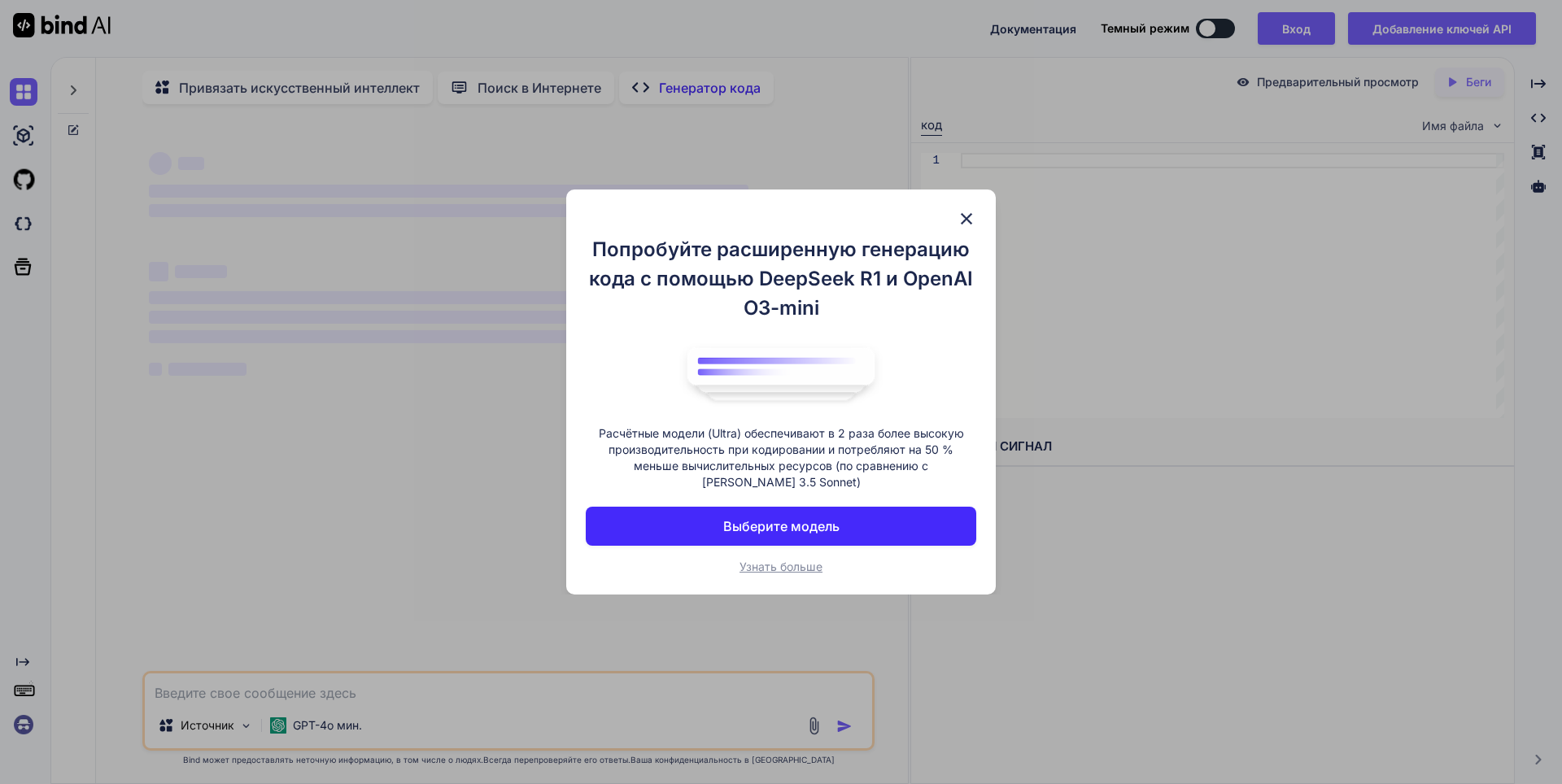
click at [961, 217] on img at bounding box center [967, 219] width 20 height 20
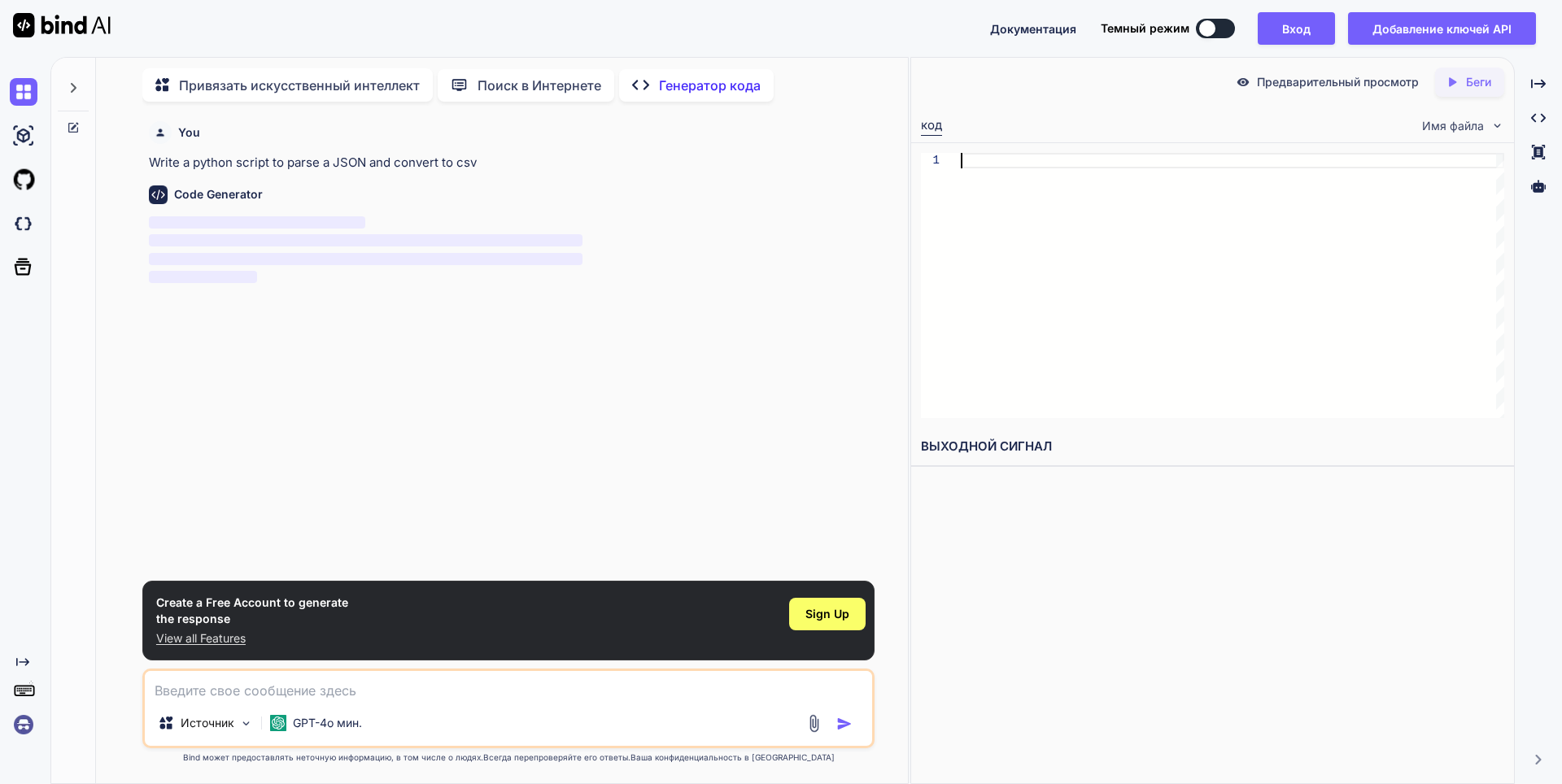
click at [979, 155] on div at bounding box center [1232, 285] width 544 height 265
click at [221, 696] on textarea at bounding box center [508, 685] width 727 height 29
type textarea "x"
type textarea "с"
type textarea "x"
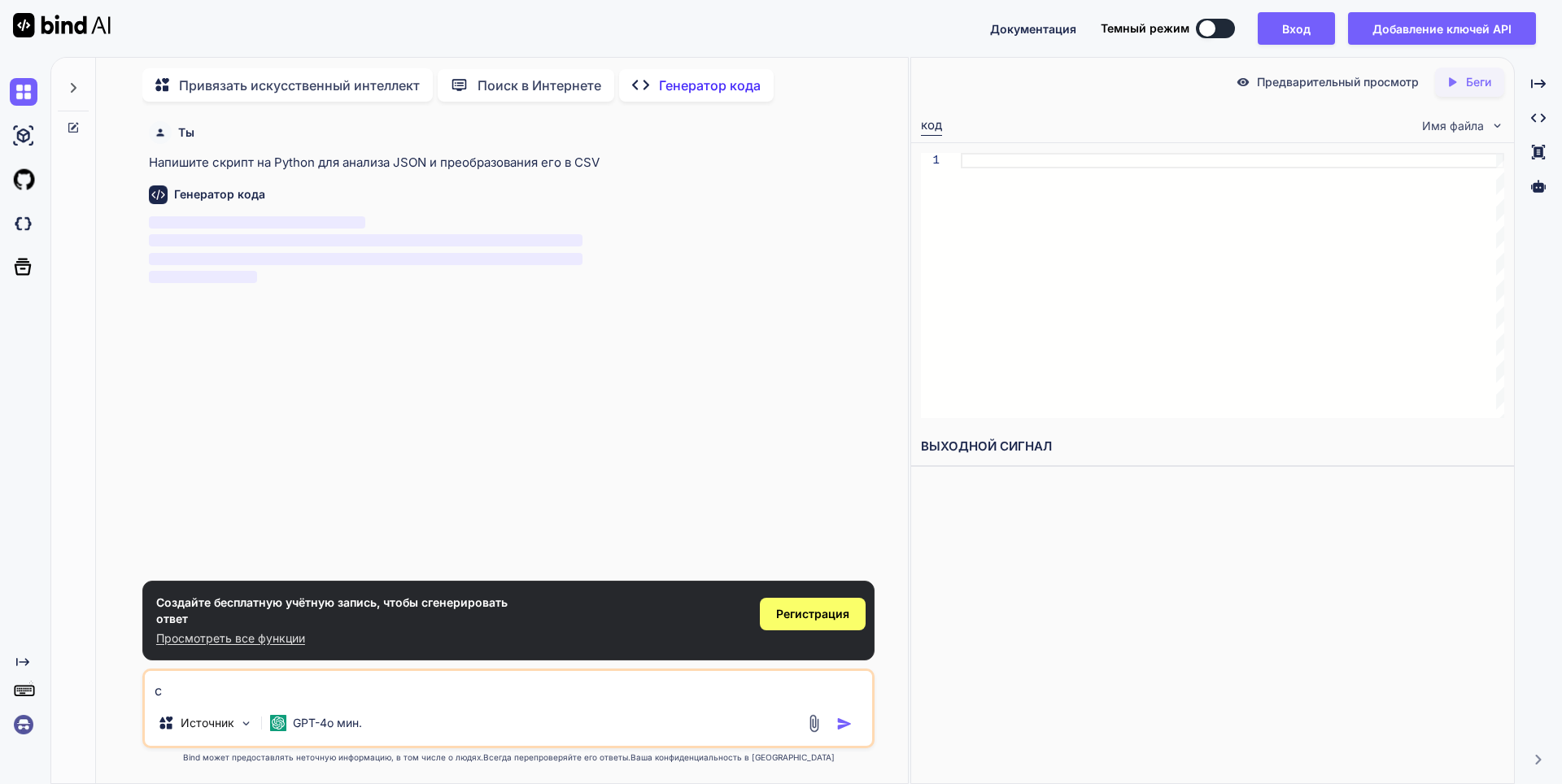
type textarea "со"
type textarea "x"
type textarea "соз"
type textarea "x"
type textarea "созд"
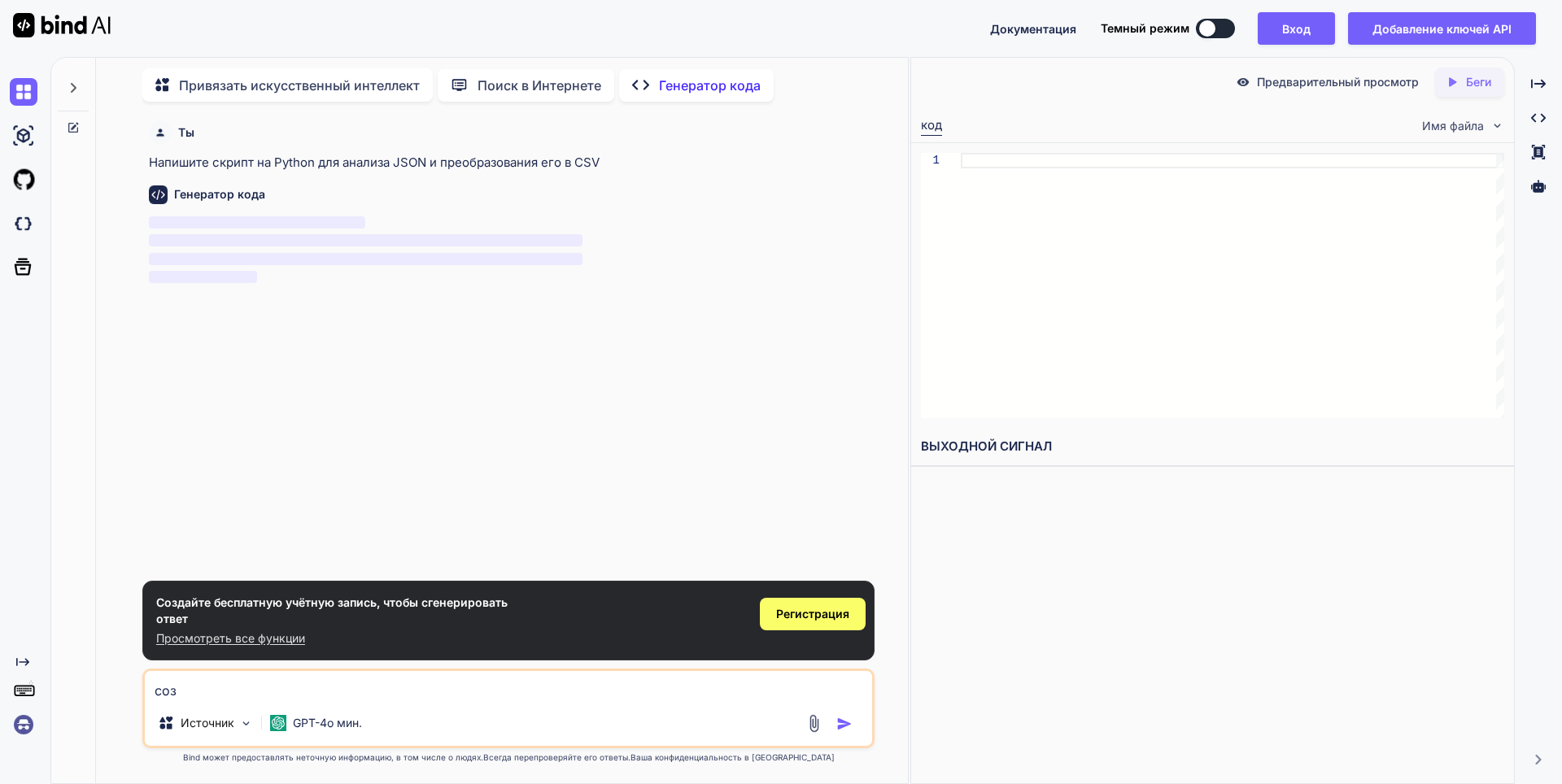
type textarea "x"
type textarea "созда"
type textarea "x"
type textarea "создай"
type textarea "x"
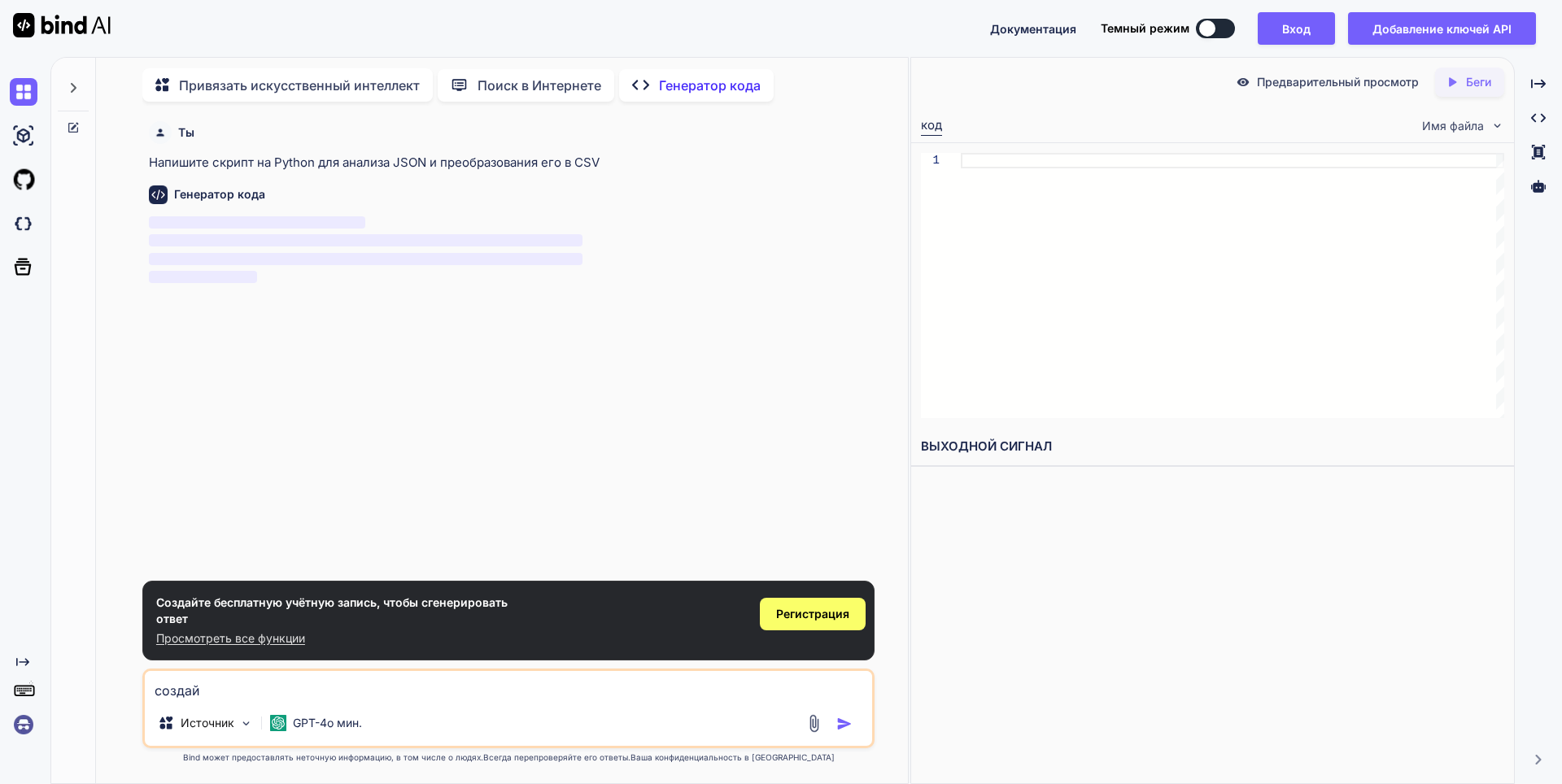
type textarea "создай"
type textarea "x"
type textarea "создай д"
type textarea "x"
type textarea "создай дл"
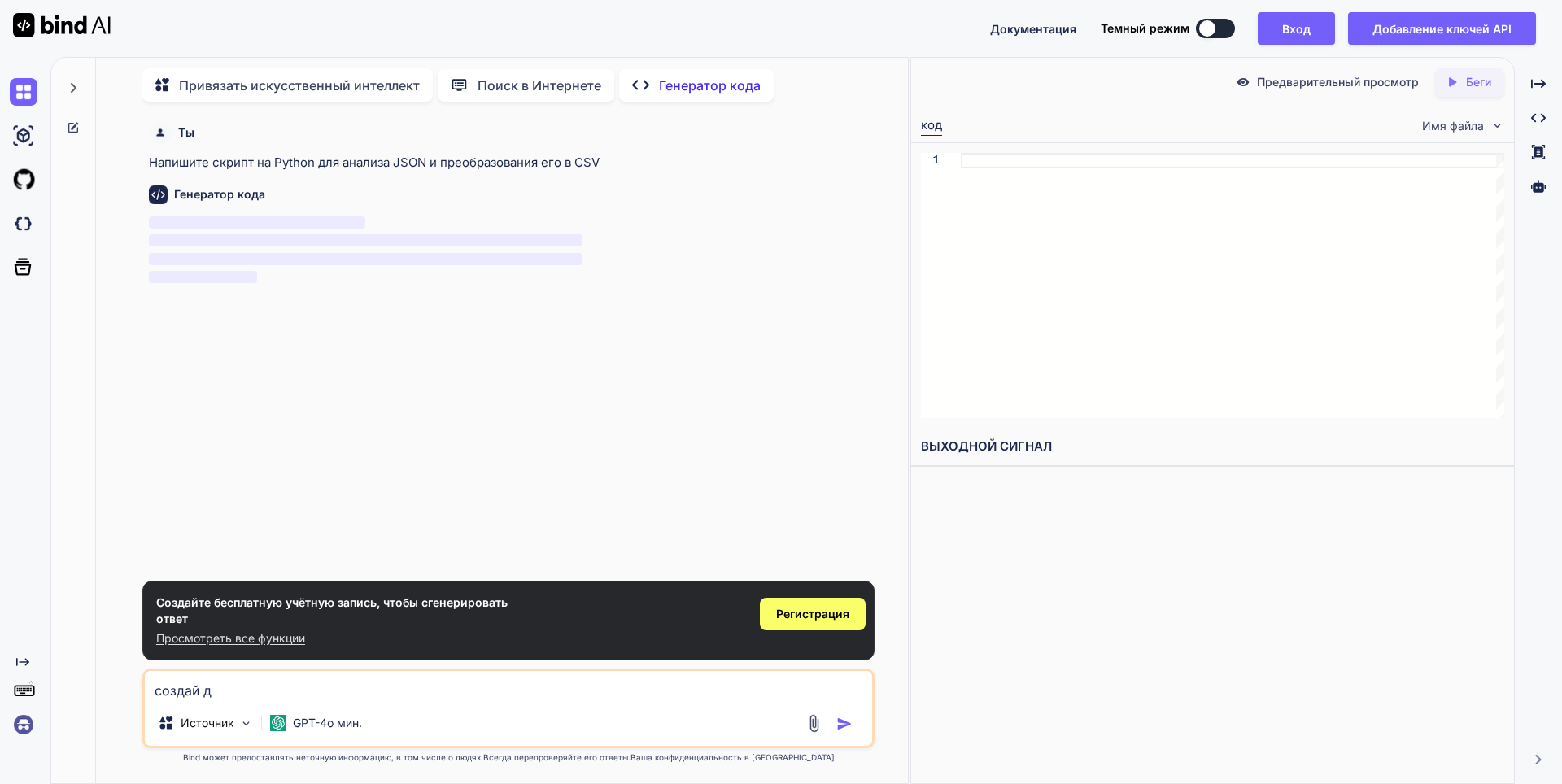
type textarea "x"
type textarea "создай для"
type textarea "x"
type textarea "создай для"
type textarea "x"
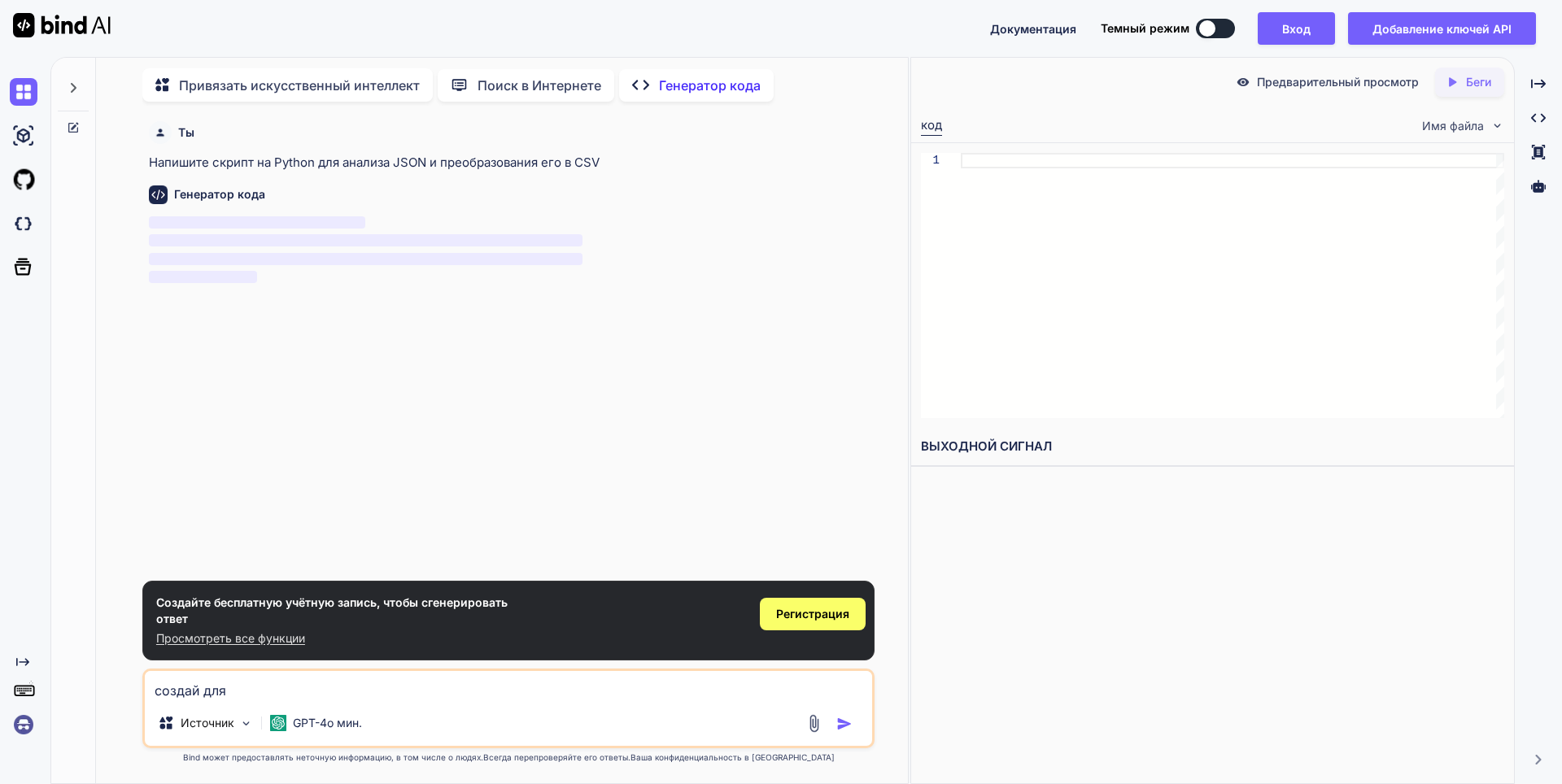
type textarea "создай для м"
type textarea "x"
type textarea "создай для ме"
type textarea "x"
type textarea "создай для мен"
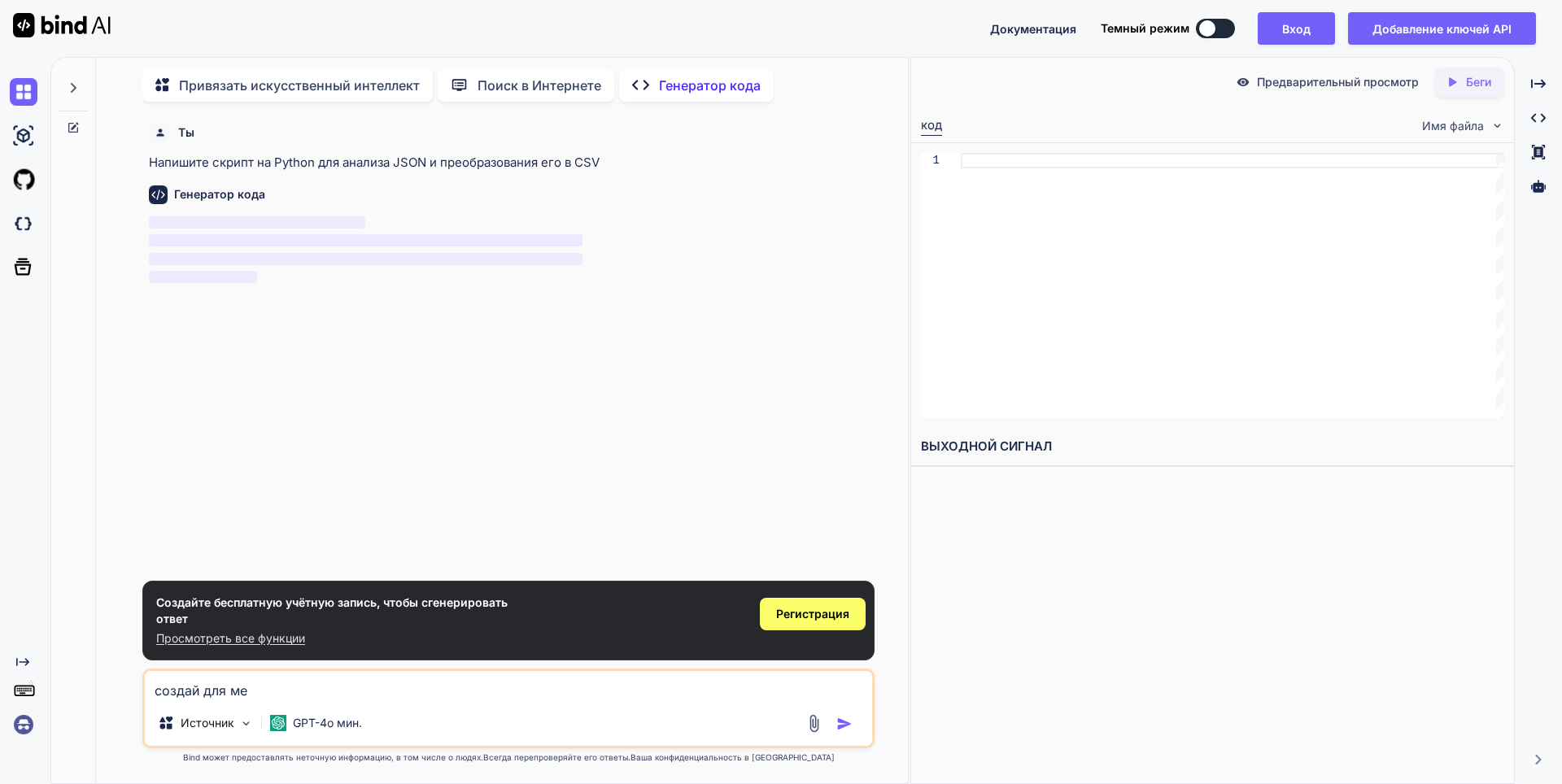
type textarea "x"
type textarea "создай для меня"
type textarea "x"
type textarea "создай для меня"
type textarea "x"
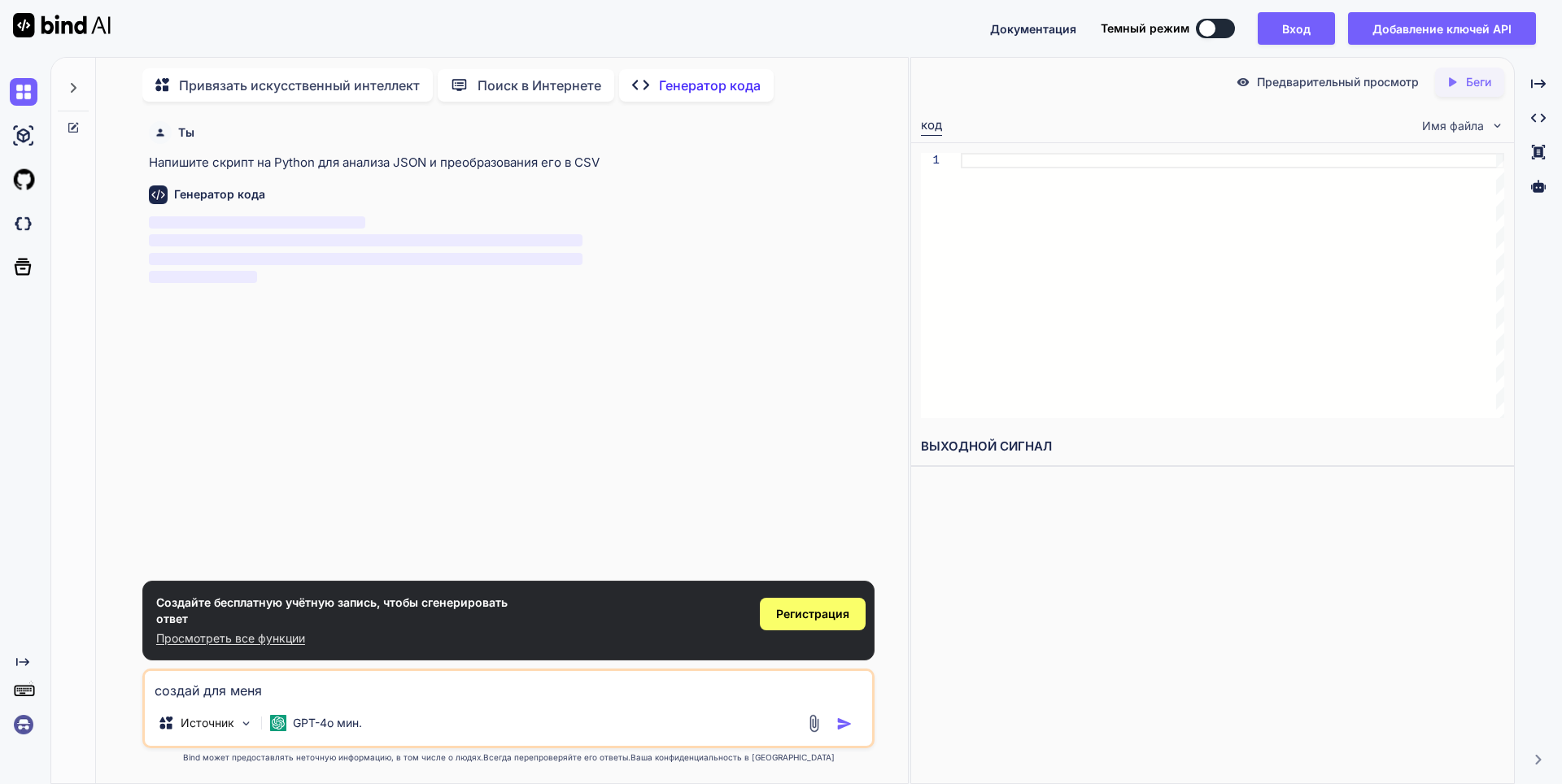
type textarea "создай для меня к"
type textarea "x"
type textarea "создай для меня ко"
type textarea "x"
type textarea "создай для меня код"
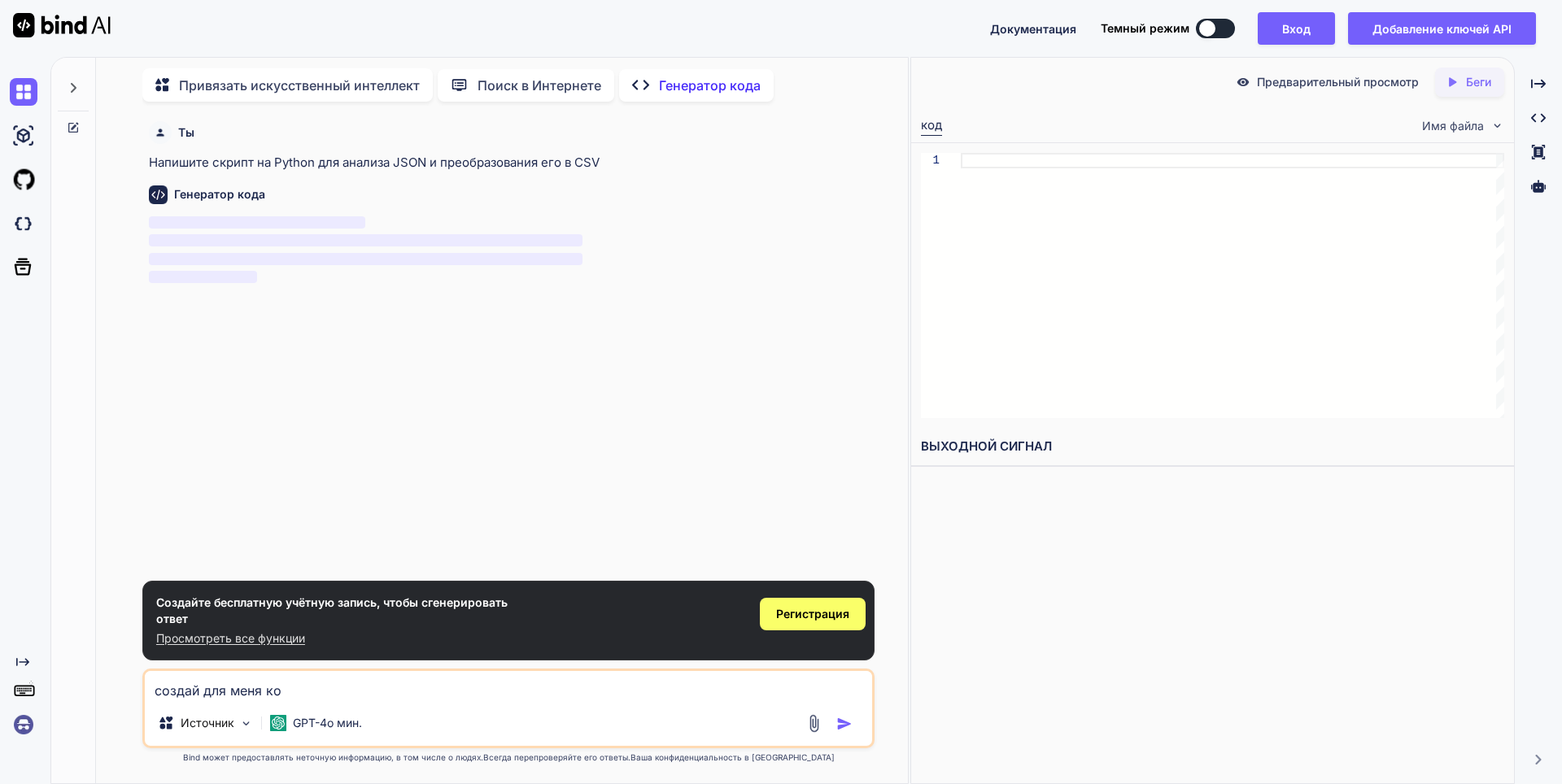
type textarea "x"
type textarea "создай для меня код"
type textarea "x"
type textarea "создай для меня код ч"
type textarea "x"
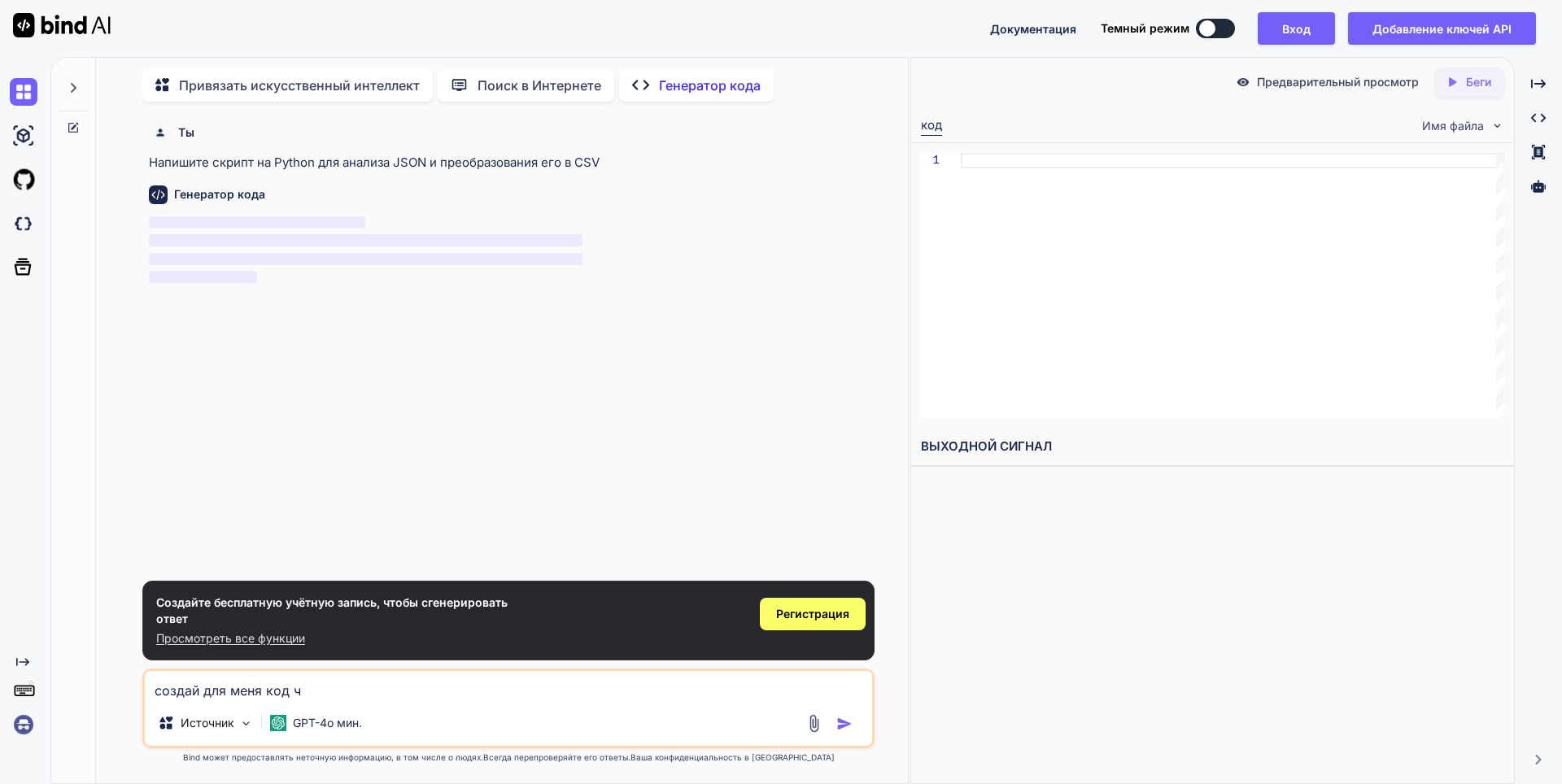
type textarea "создай для меня код ча"
type textarea "x"
type textarea "создай для меня код чат"
type textarea "x"
type textarea "создай для меня код чат"
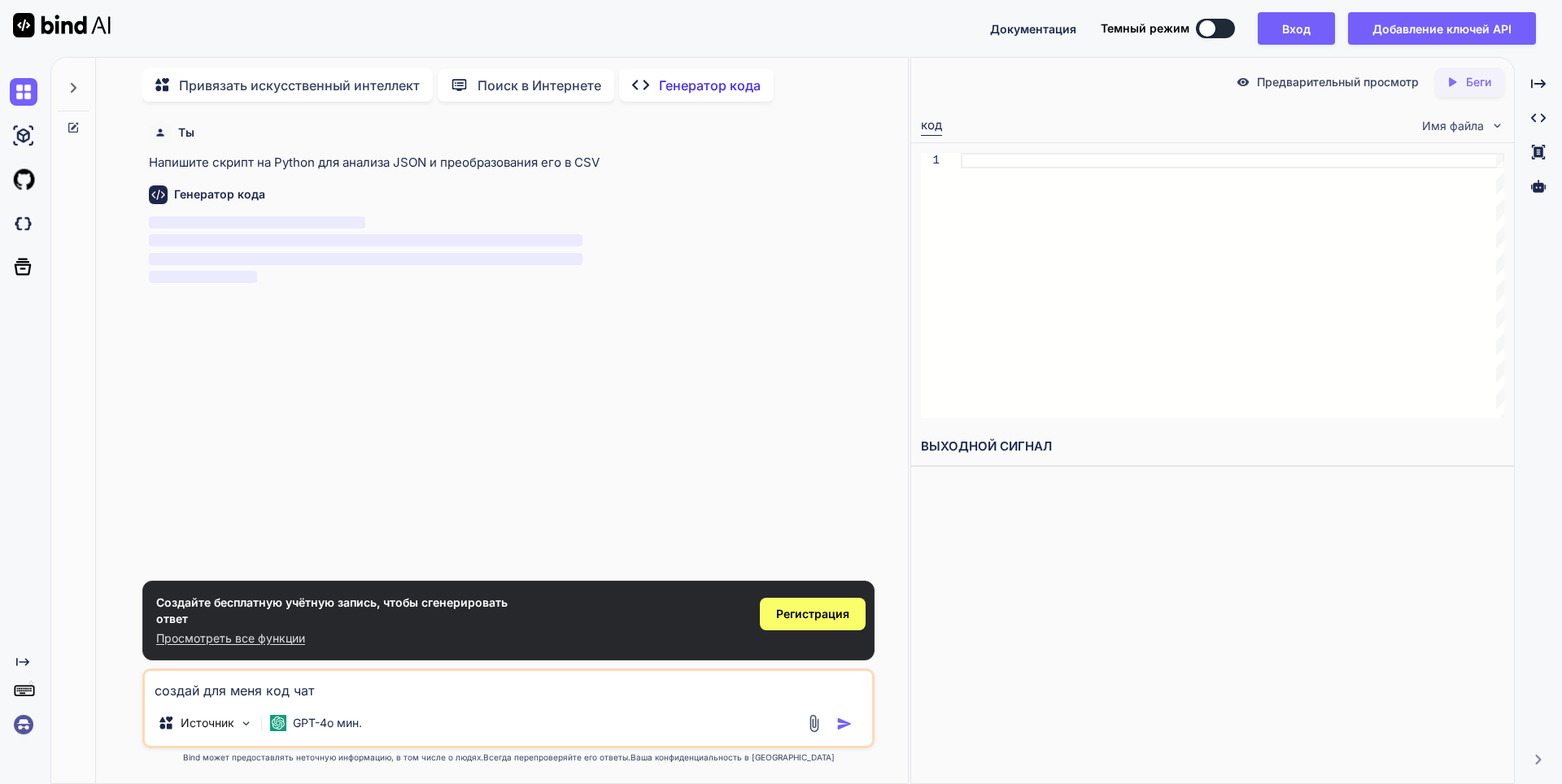
type textarea "x"
type textarea "создай для меня код чат г"
type textarea "x"
type textarea "создай для меня код чат гп"
type textarea "x"
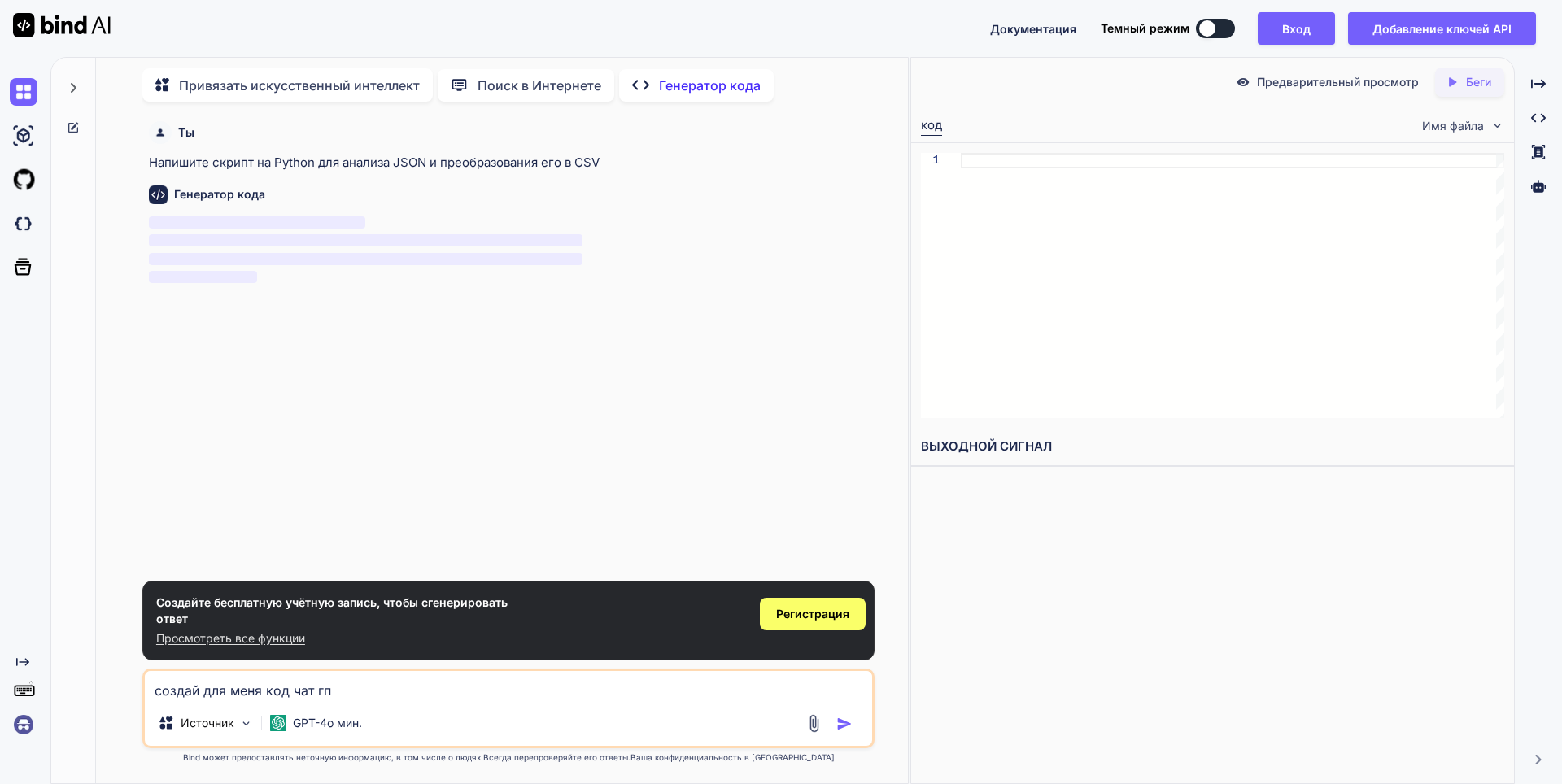
type textarea "создай для меня код чат гпт"
type textarea "x"
type textarea "создай для меня код чат гпт"
click at [849, 720] on img "button" at bounding box center [845, 724] width 17 height 17
click at [840, 720] on img "button" at bounding box center [845, 724] width 17 height 17
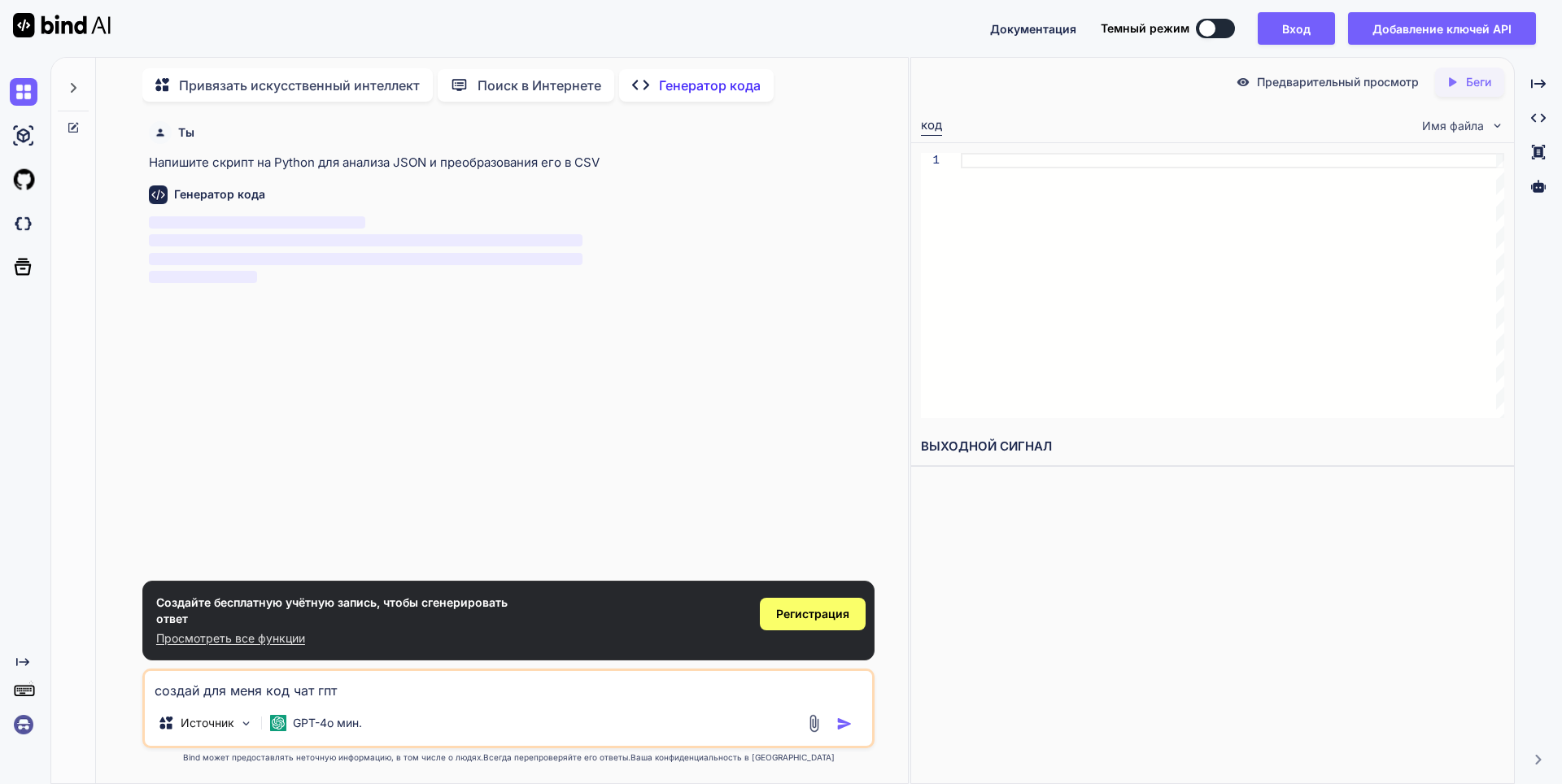
click at [840, 720] on img "button" at bounding box center [845, 724] width 17 height 17
drag, startPoint x: 840, startPoint y: 720, endPoint x: 854, endPoint y: 710, distance: 17.2
click at [841, 720] on img "button" at bounding box center [845, 724] width 17 height 17
click at [846, 729] on img "button" at bounding box center [845, 724] width 17 height 17
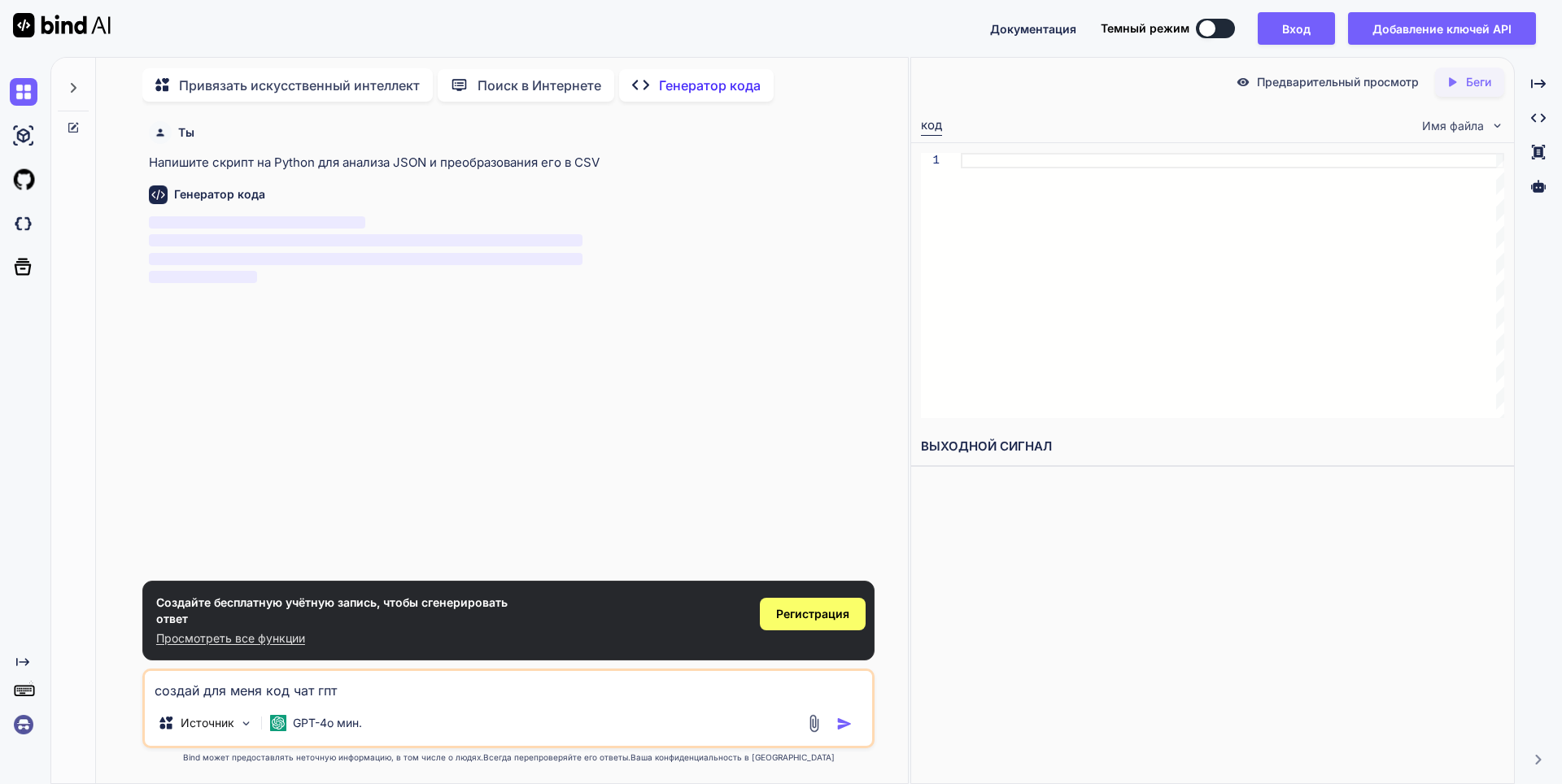
click at [848, 728] on img "button" at bounding box center [845, 724] width 17 height 17
click at [1050, 173] on div at bounding box center [1232, 285] width 544 height 265
click at [1051, 165] on div at bounding box center [1232, 285] width 544 height 265
type textarea "с"
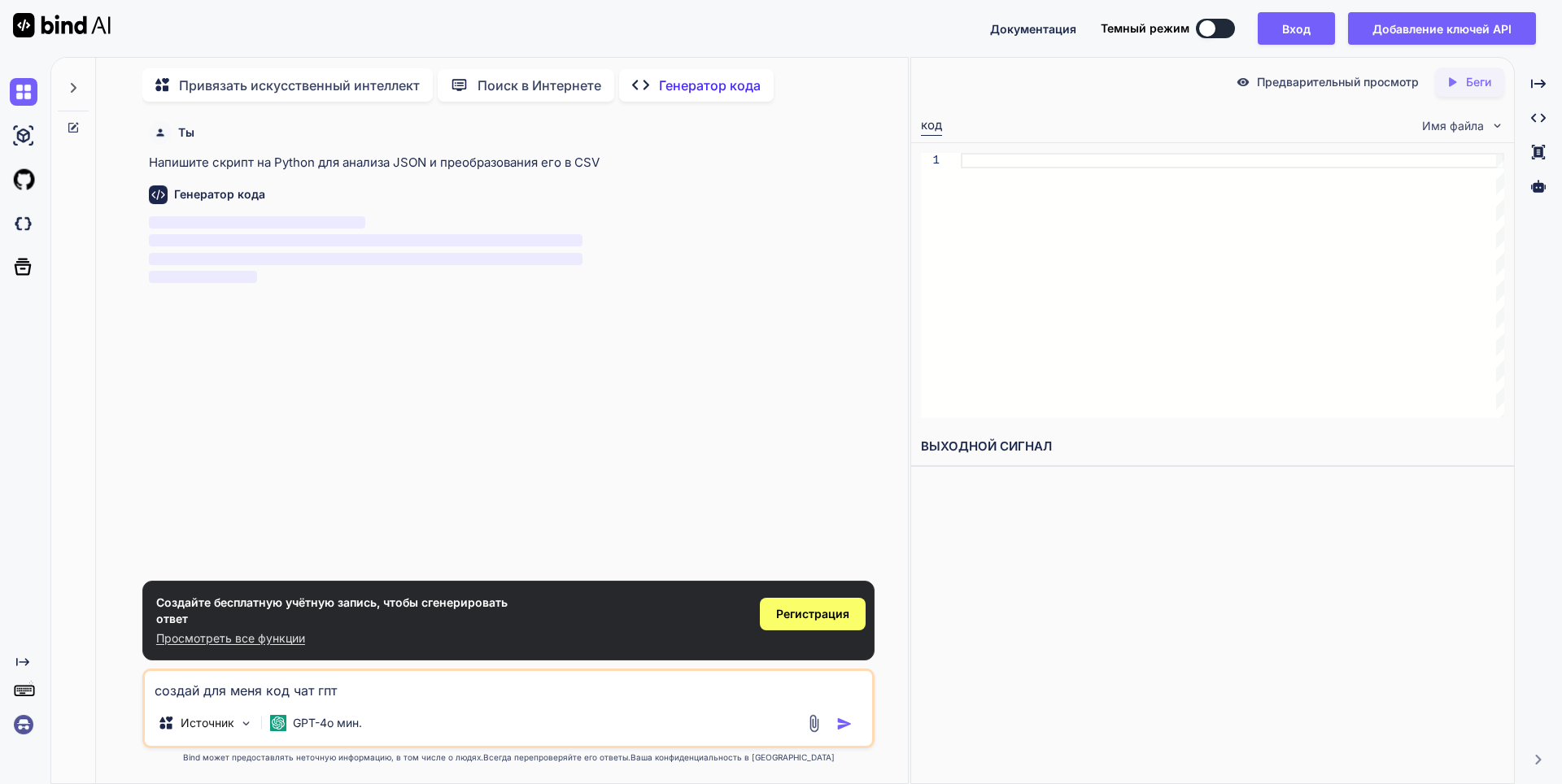
click at [649, 470] on div "Ты Напишите скрипт на Python для анализа JSON и преобразования его в CSV Генера…" at bounding box center [510, 348] width 729 height 466
drag, startPoint x: 612, startPoint y: 157, endPoint x: 459, endPoint y: 128, distance: 155.7
click at [459, 128] on div "Ты Напишите скрипт на Python для анализа JSON и преобразования его в CSV" at bounding box center [510, 144] width 722 height 58
click at [818, 311] on div "Ты Напишите скрипт на Python для анализа JSON и преобразования его в CSV Генера…" at bounding box center [510, 348] width 729 height 466
click at [839, 736] on div "Источник GPT-4o мин." at bounding box center [508, 725] width 727 height 39
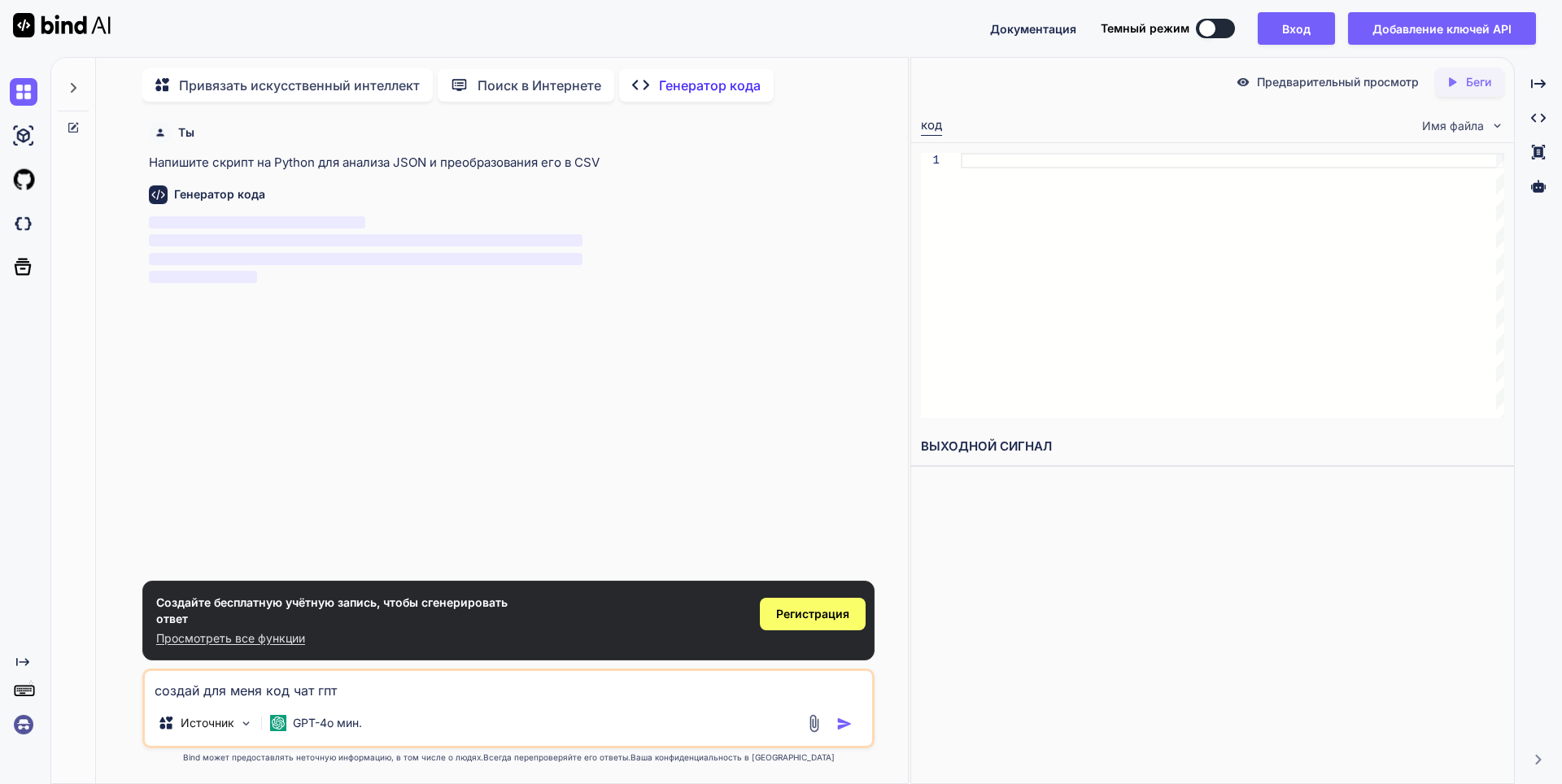
click at [841, 726] on img "button" at bounding box center [845, 724] width 17 height 17
click at [843, 725] on img "button" at bounding box center [845, 724] width 17 height 17
click at [846, 722] on img "button" at bounding box center [845, 724] width 17 height 17
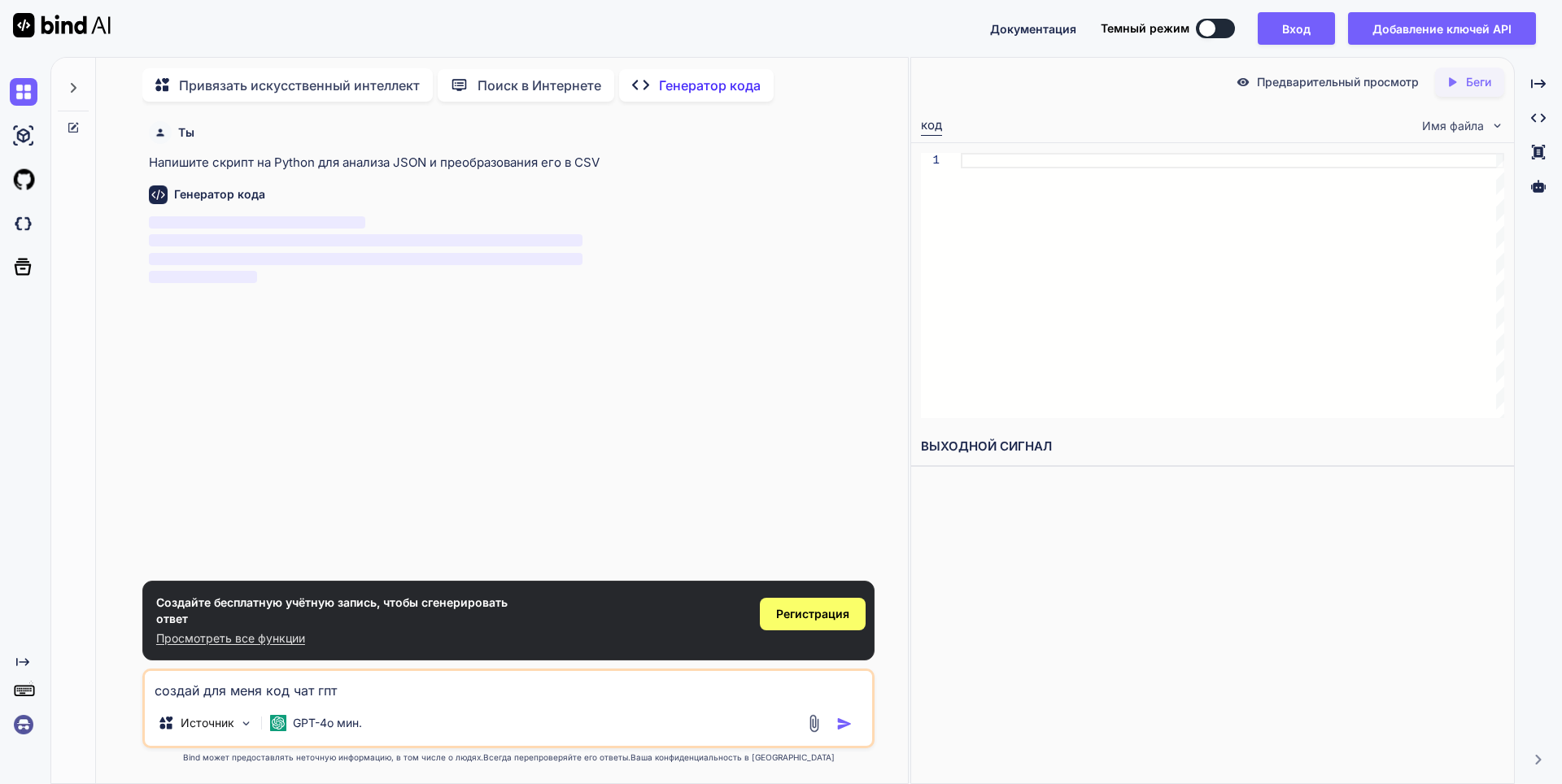
click at [846, 722] on img "button" at bounding box center [845, 724] width 17 height 17
drag, startPoint x: 430, startPoint y: 698, endPoint x: 127, endPoint y: 699, distance: 303.0
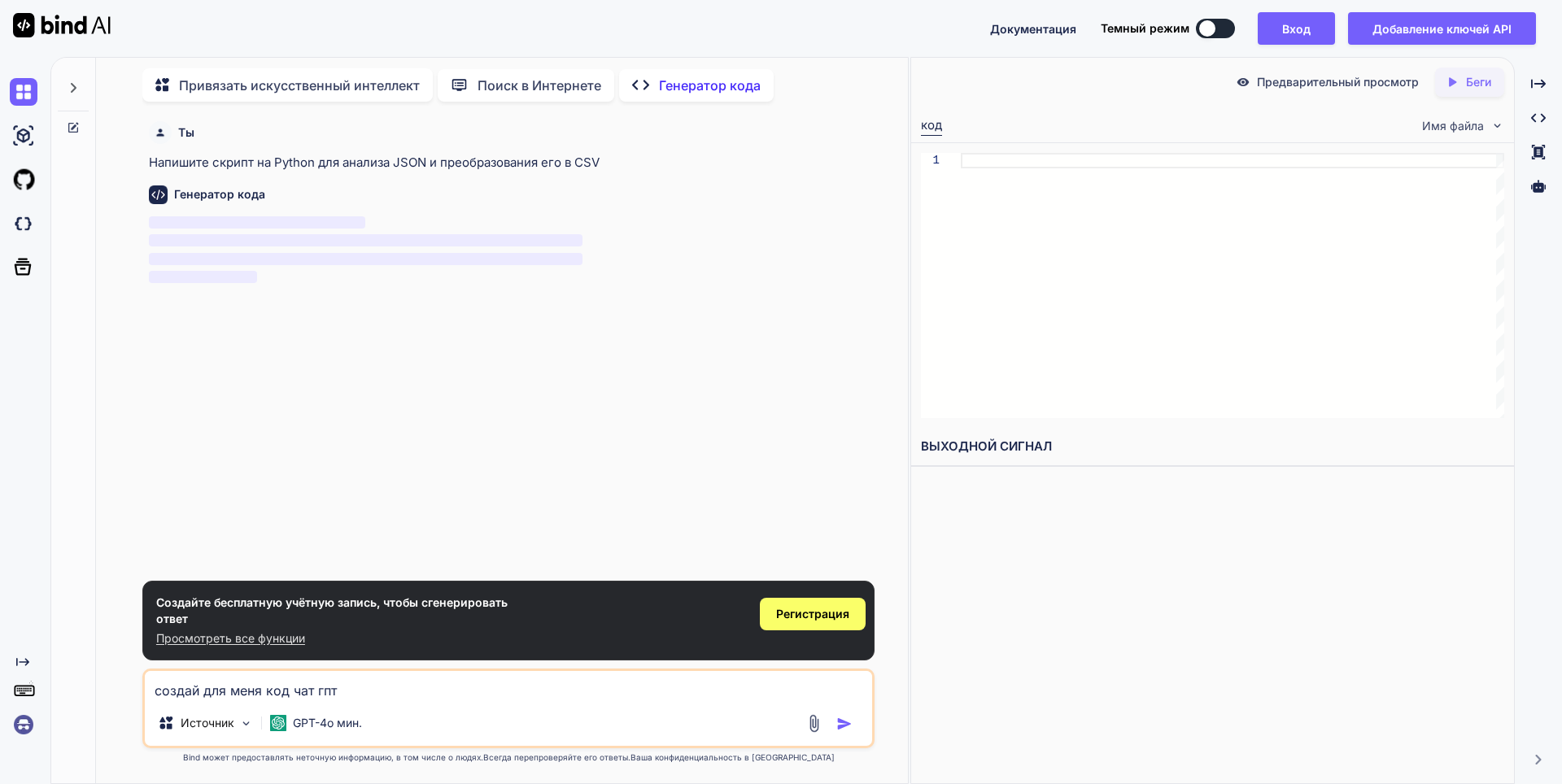
click at [127, 699] on div "Ты Напишите скрипт на Python для анализа JSON и преобразования его в CSV Генера…" at bounding box center [508, 449] width 799 height 668
